Goal: Submit feedback/report problem: Leave review/rating

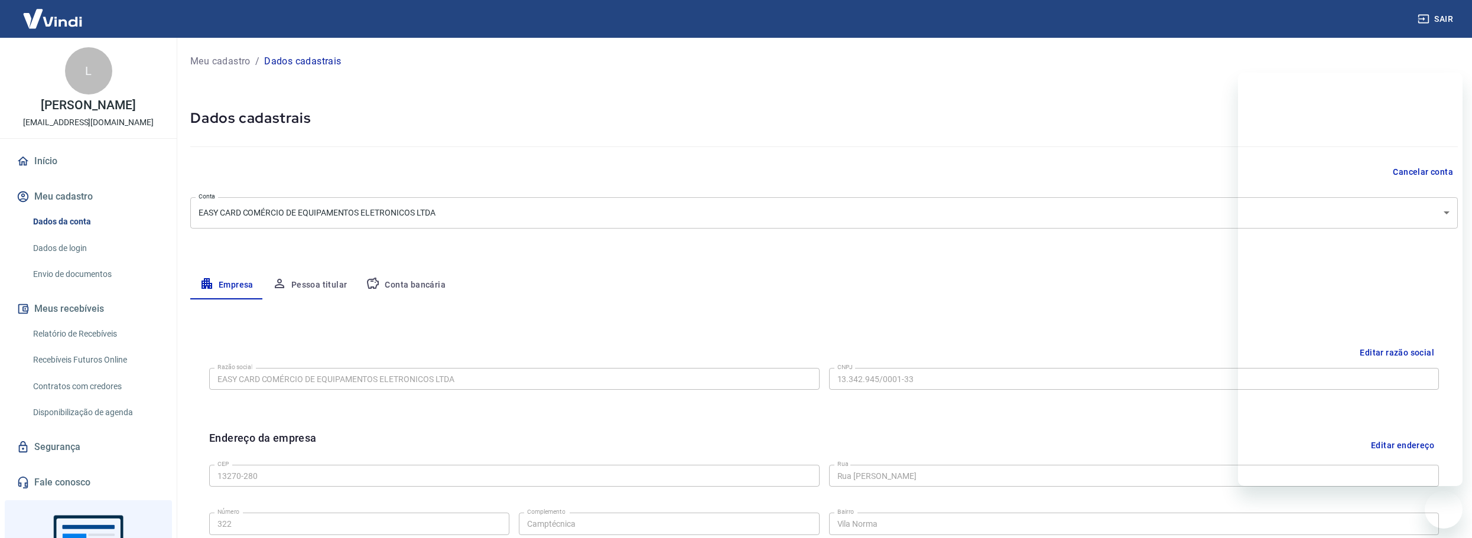
select select "SP"
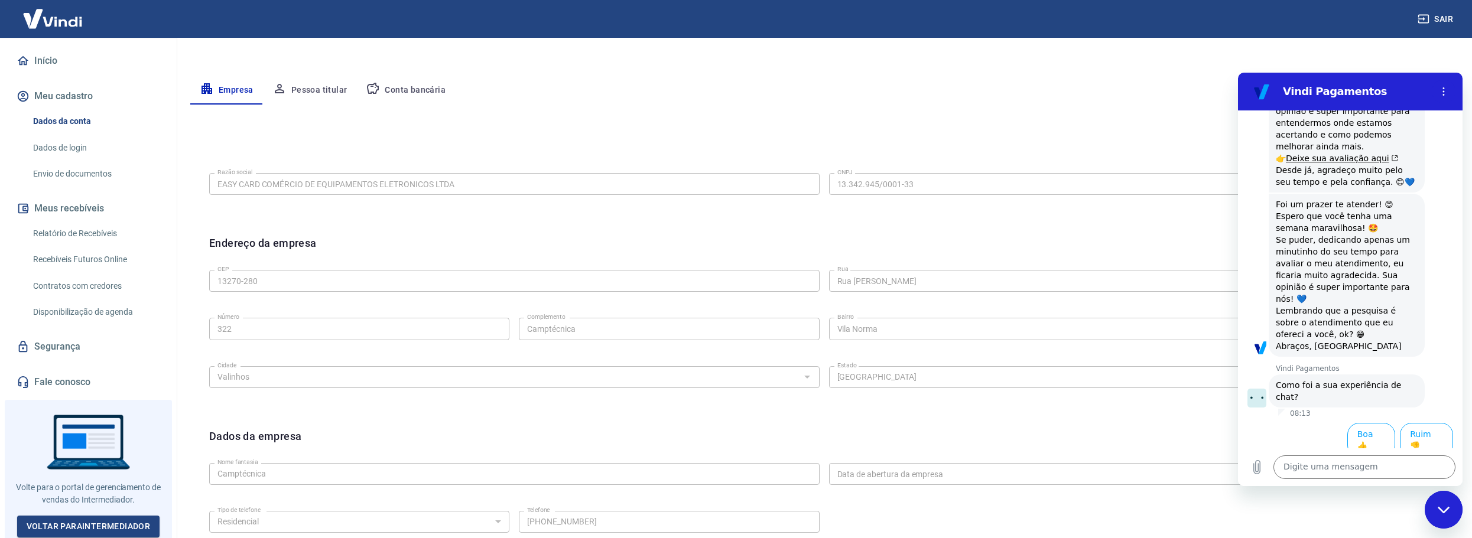
scroll to position [314, 0]
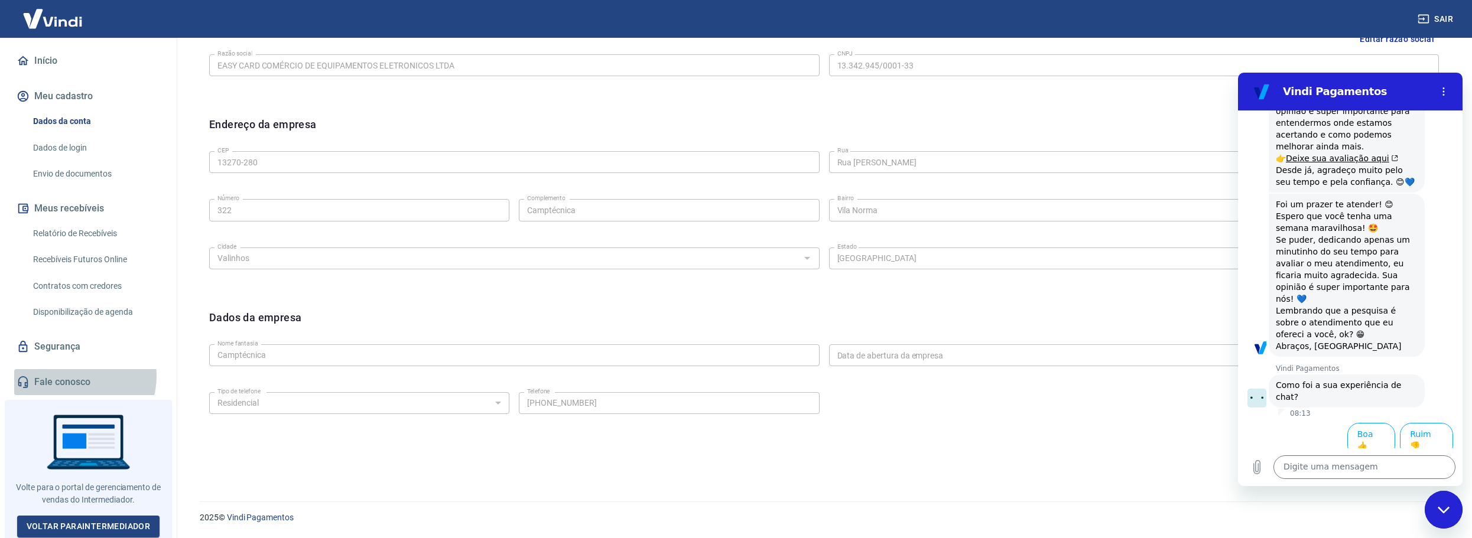
click at [74, 376] on link "Fale conosco" at bounding box center [88, 382] width 148 height 26
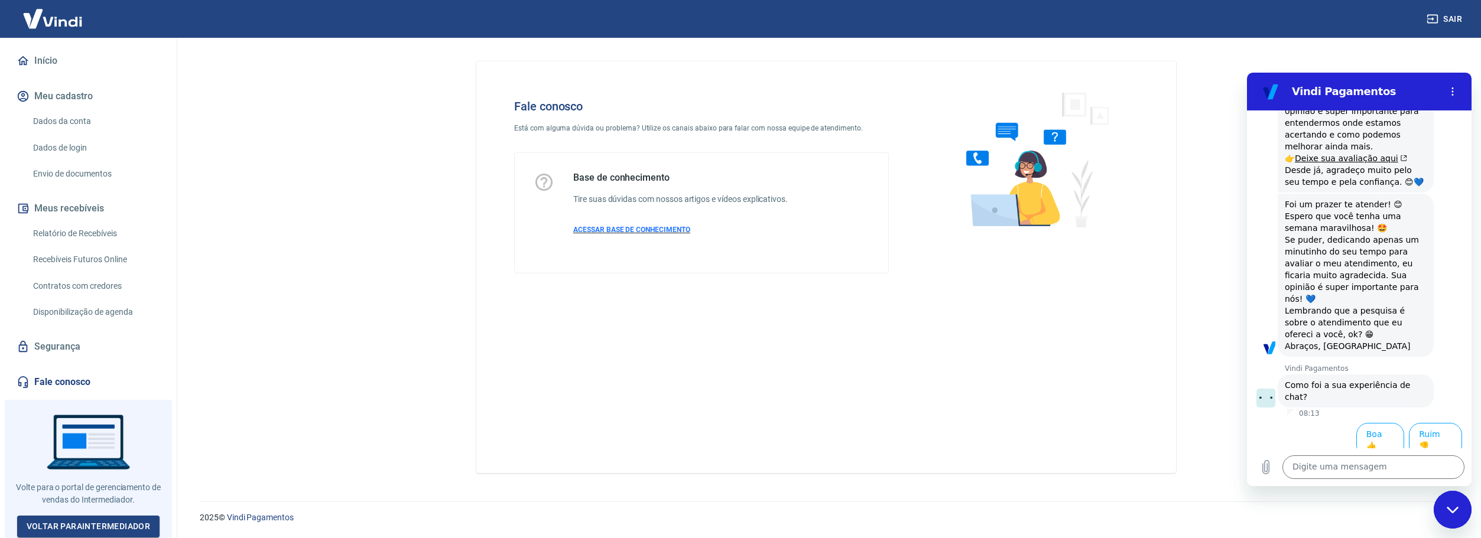
click at [587, 225] on p "ACESSAR BASE DE CONHECIMENTO" at bounding box center [680, 230] width 215 height 11
click at [1433, 436] on button "Ruim 👎" at bounding box center [1435, 440] width 53 height 34
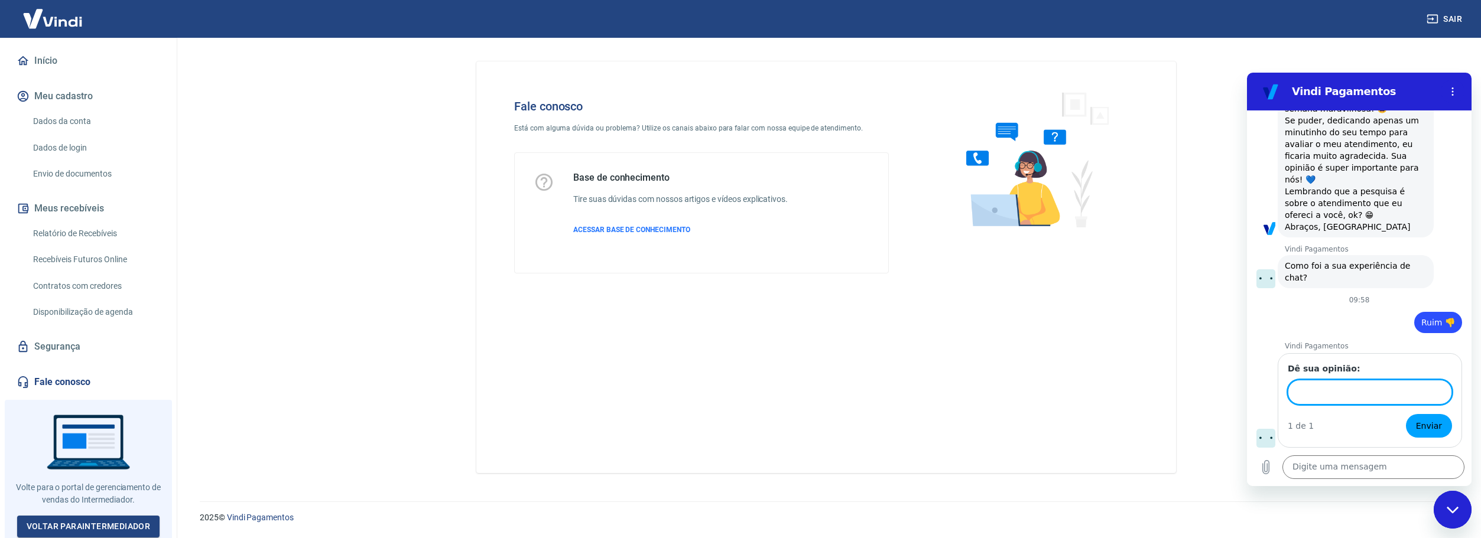
scroll to position [1629, 0]
click at [1430, 426] on span "Enviar" at bounding box center [1429, 426] width 26 height 14
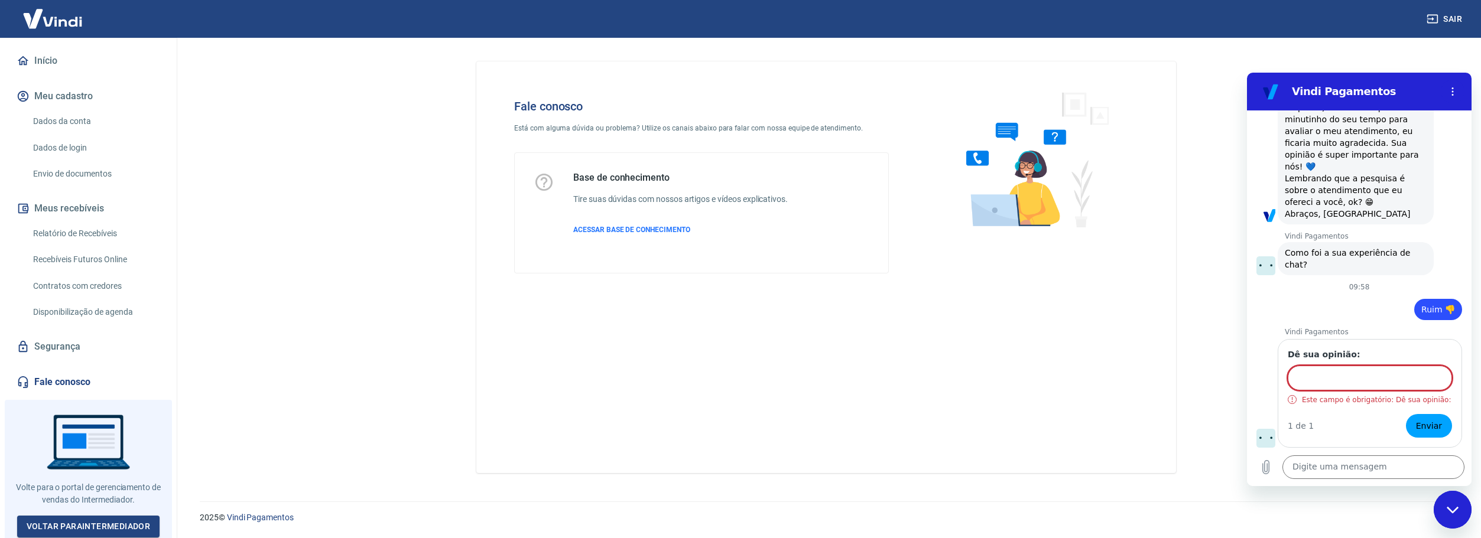
click at [1359, 381] on input "Dê sua opinião:" at bounding box center [1370, 378] width 164 height 25
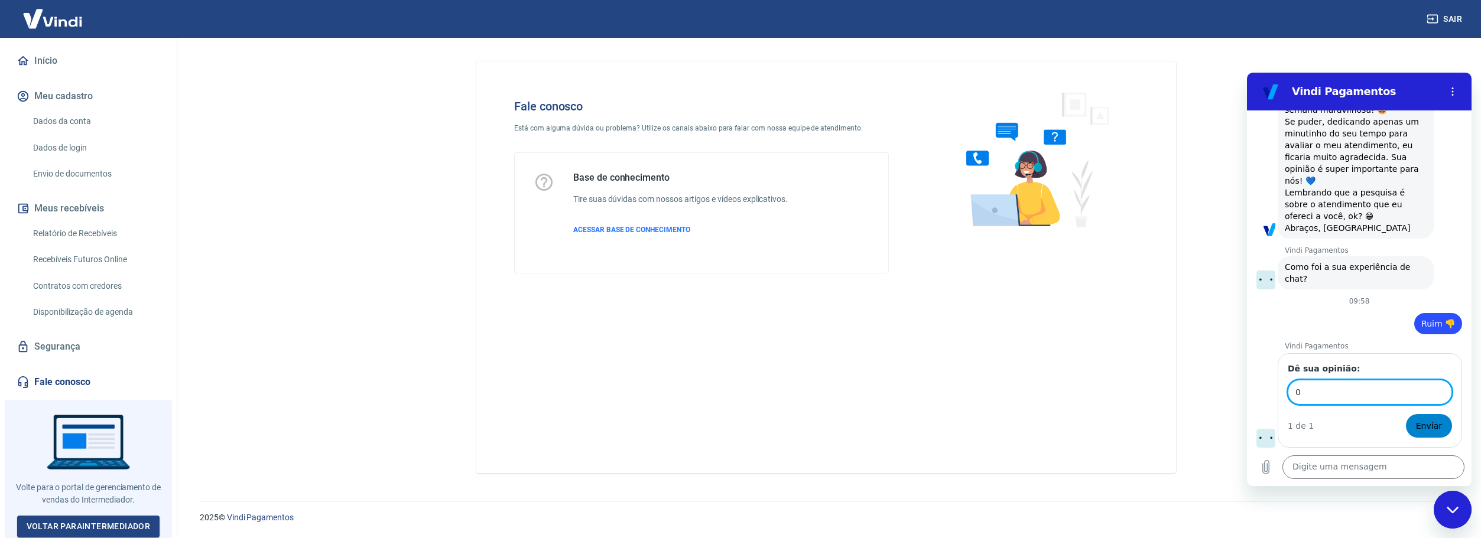
type input "0"
click at [1416, 428] on span "Enviar" at bounding box center [1429, 426] width 26 height 14
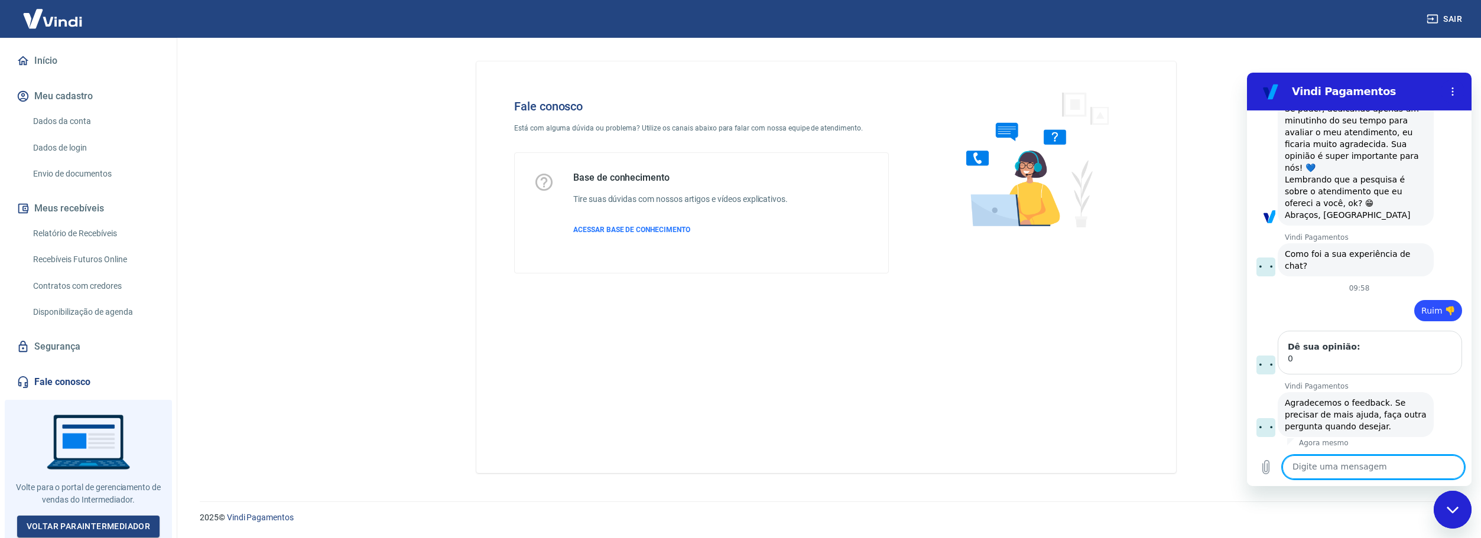
scroll to position [1645, 0]
click at [1456, 509] on icon "Fechar janela de mensagens" at bounding box center [1452, 510] width 12 height 7
